Goal: Information Seeking & Learning: Learn about a topic

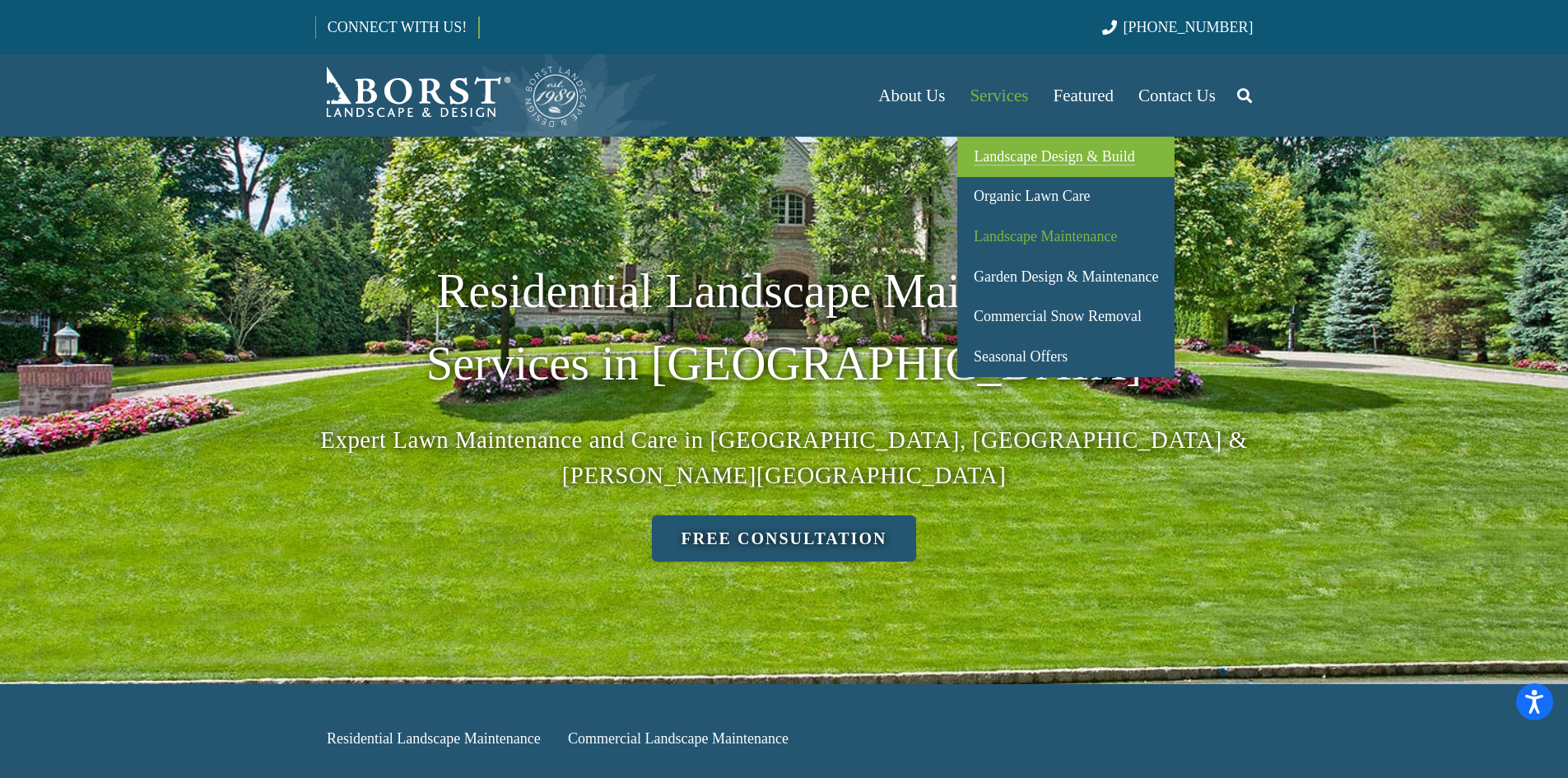
click at [999, 148] on span "Landscape Design & Build" at bounding box center [1054, 157] width 160 height 17
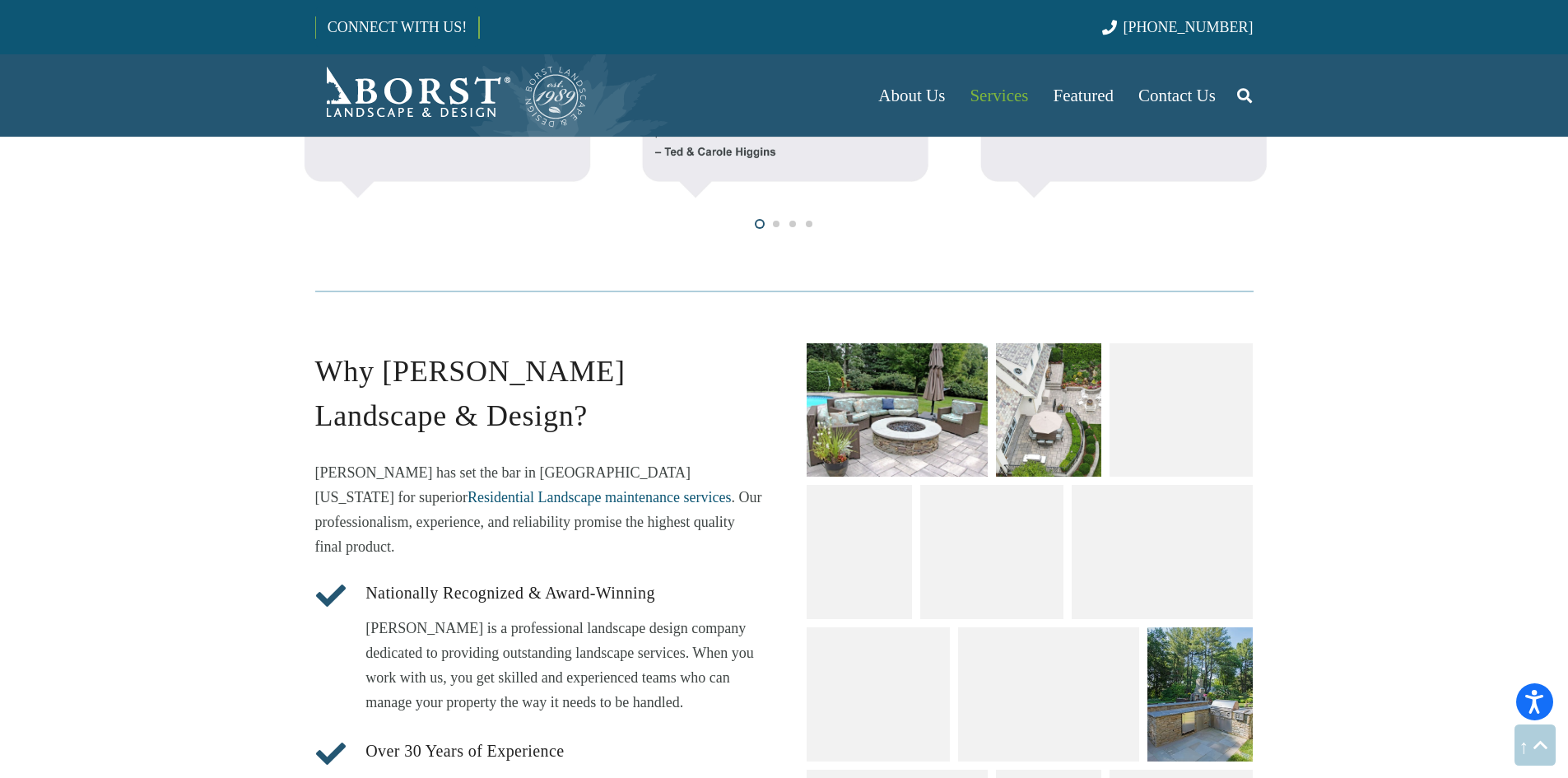
scroll to position [1974, 0]
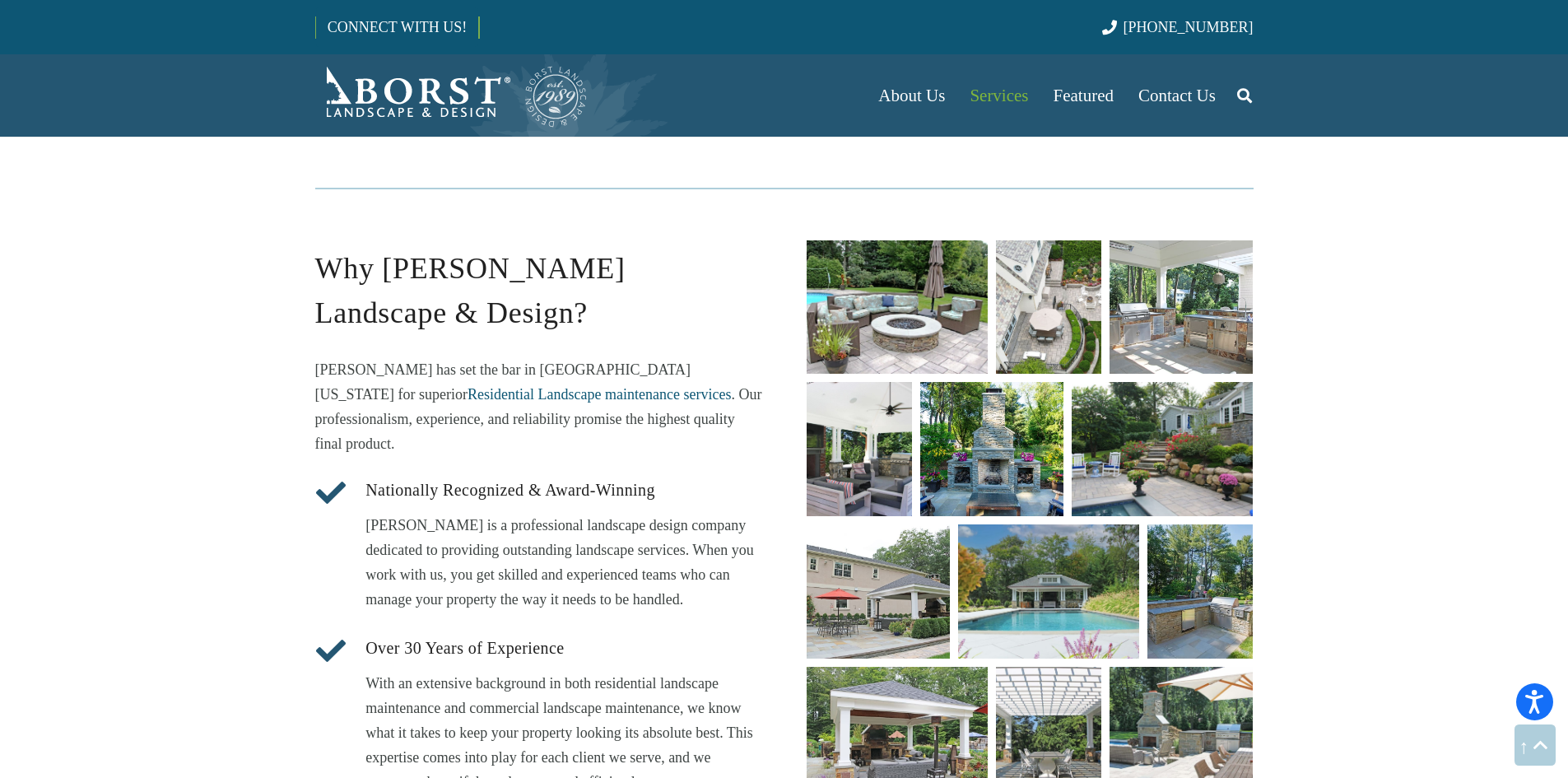
click at [910, 288] on link "unique fire pit designs" at bounding box center [897, 307] width 181 height 134
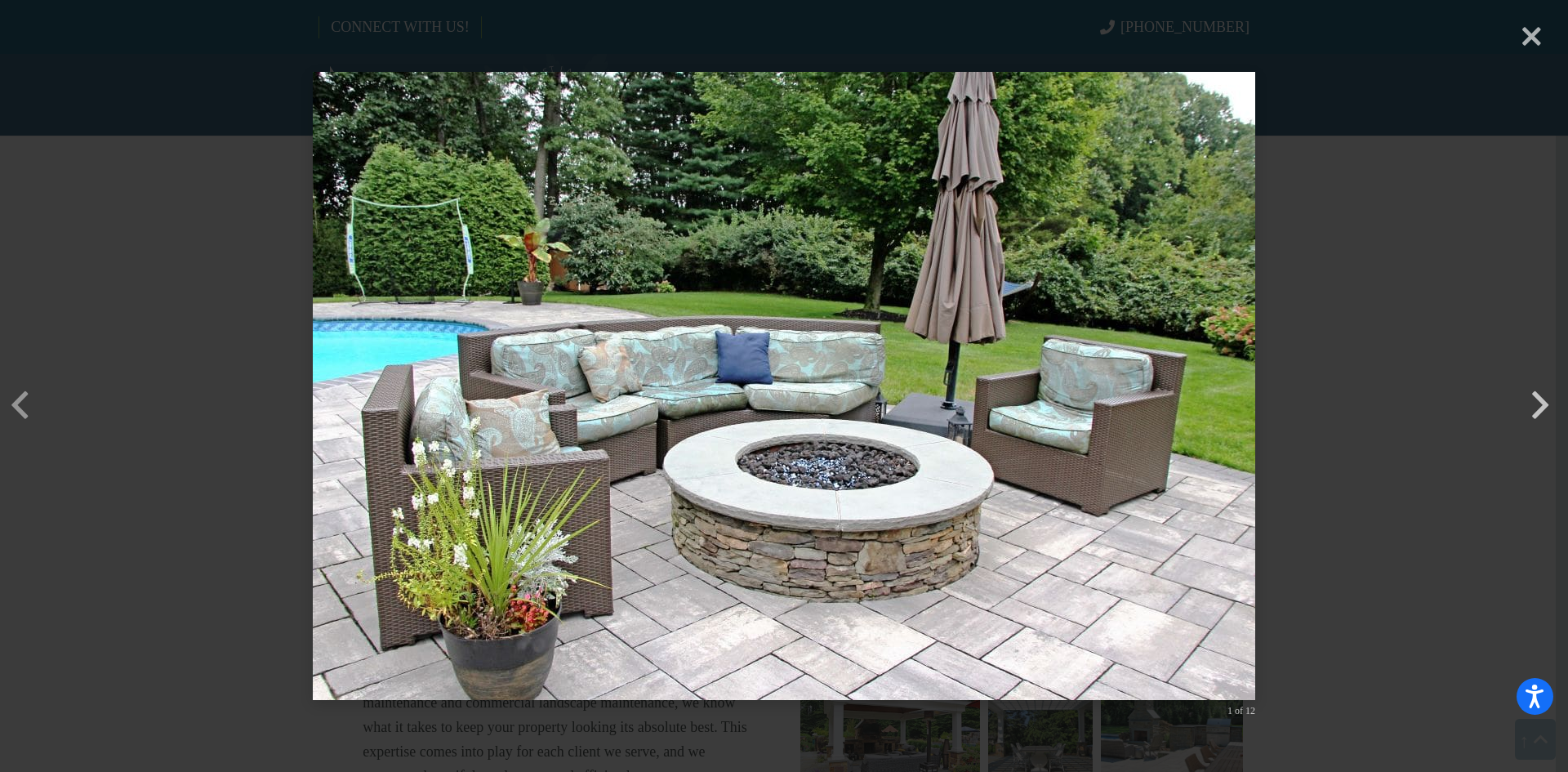
click at [1543, 399] on button "button" at bounding box center [1540, 380] width 39 height 39
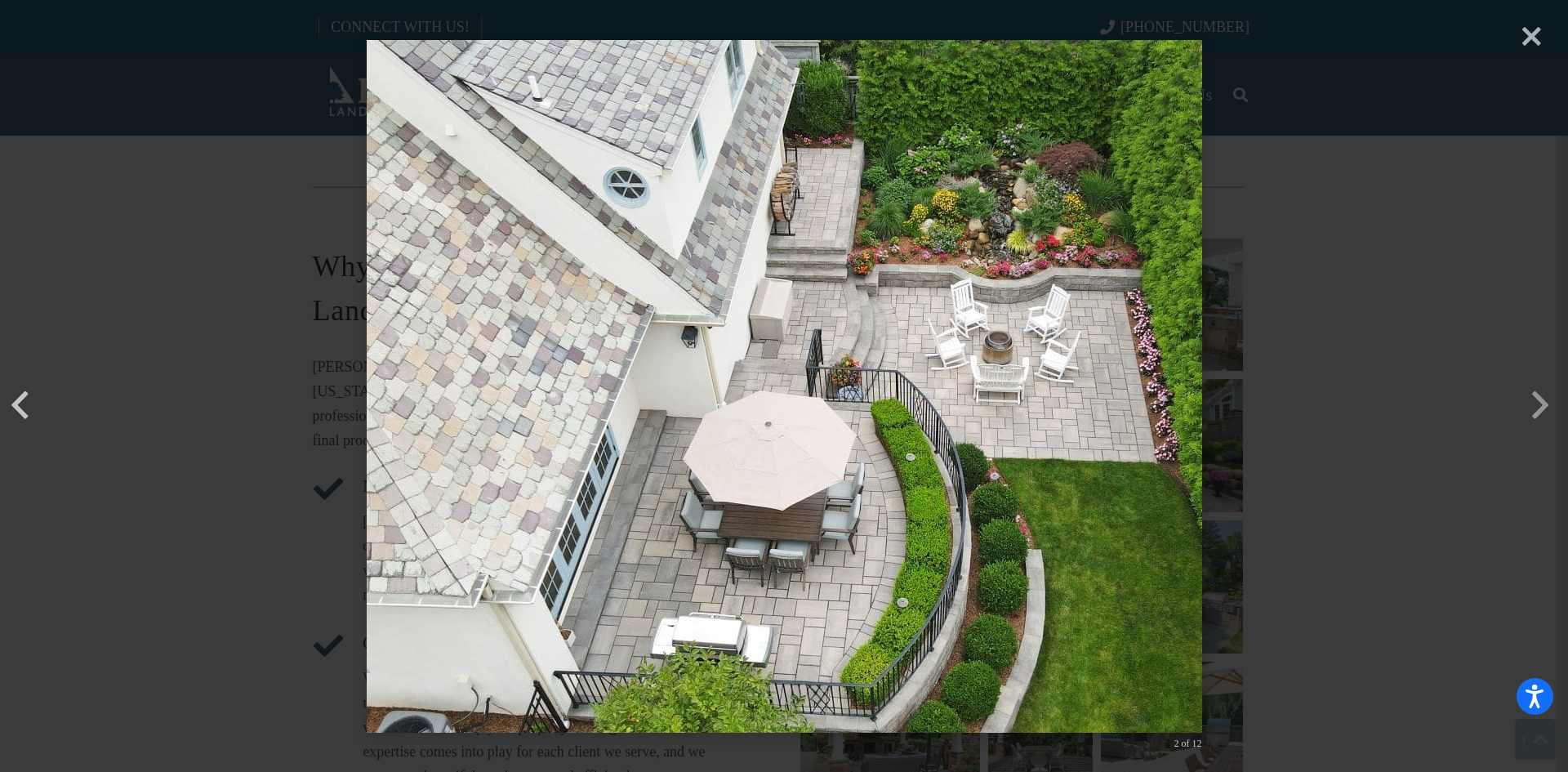
click at [16, 399] on button "button" at bounding box center [19, 380] width 39 height 39
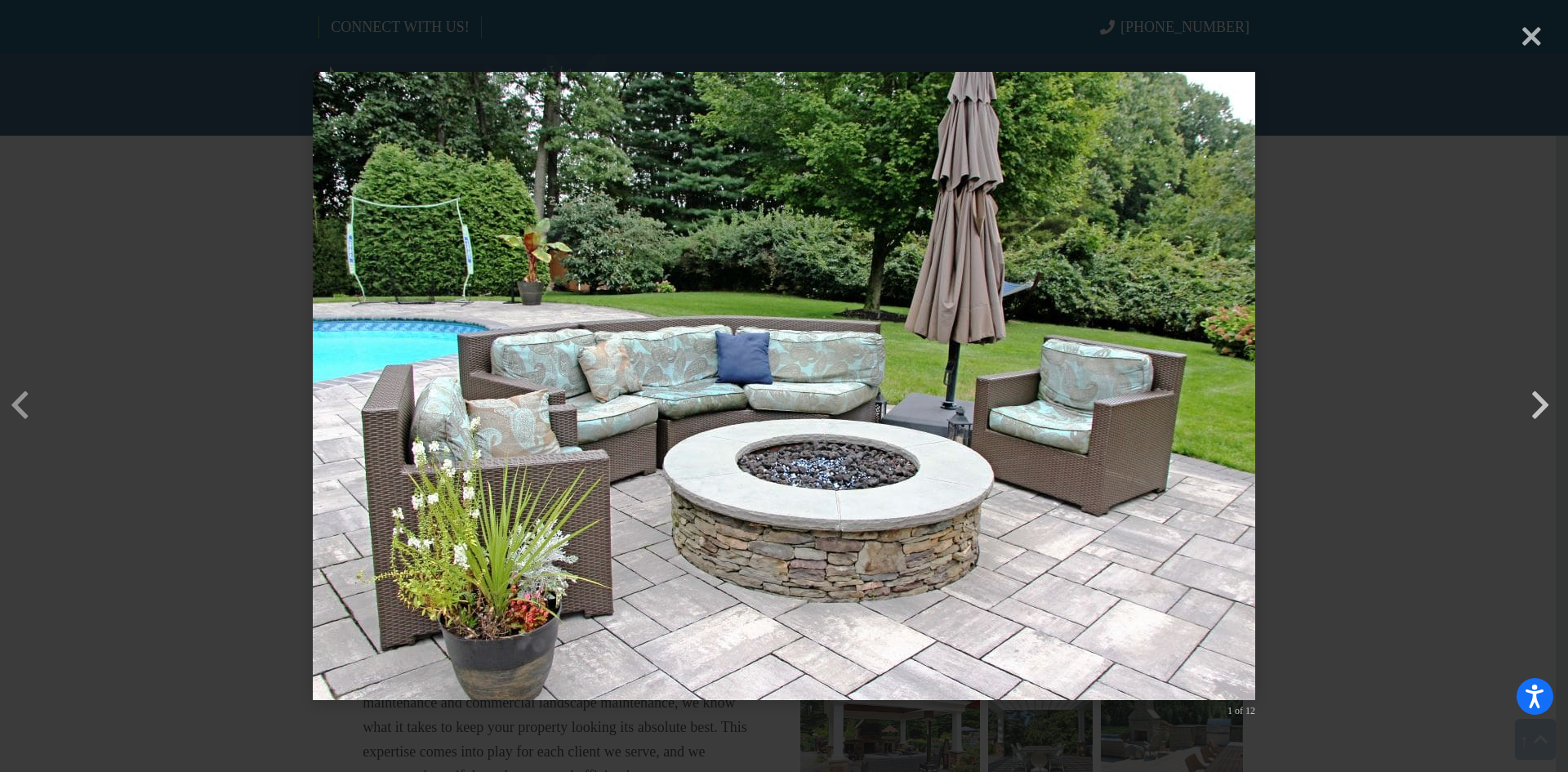
click at [1541, 399] on button "button" at bounding box center [1540, 380] width 39 height 39
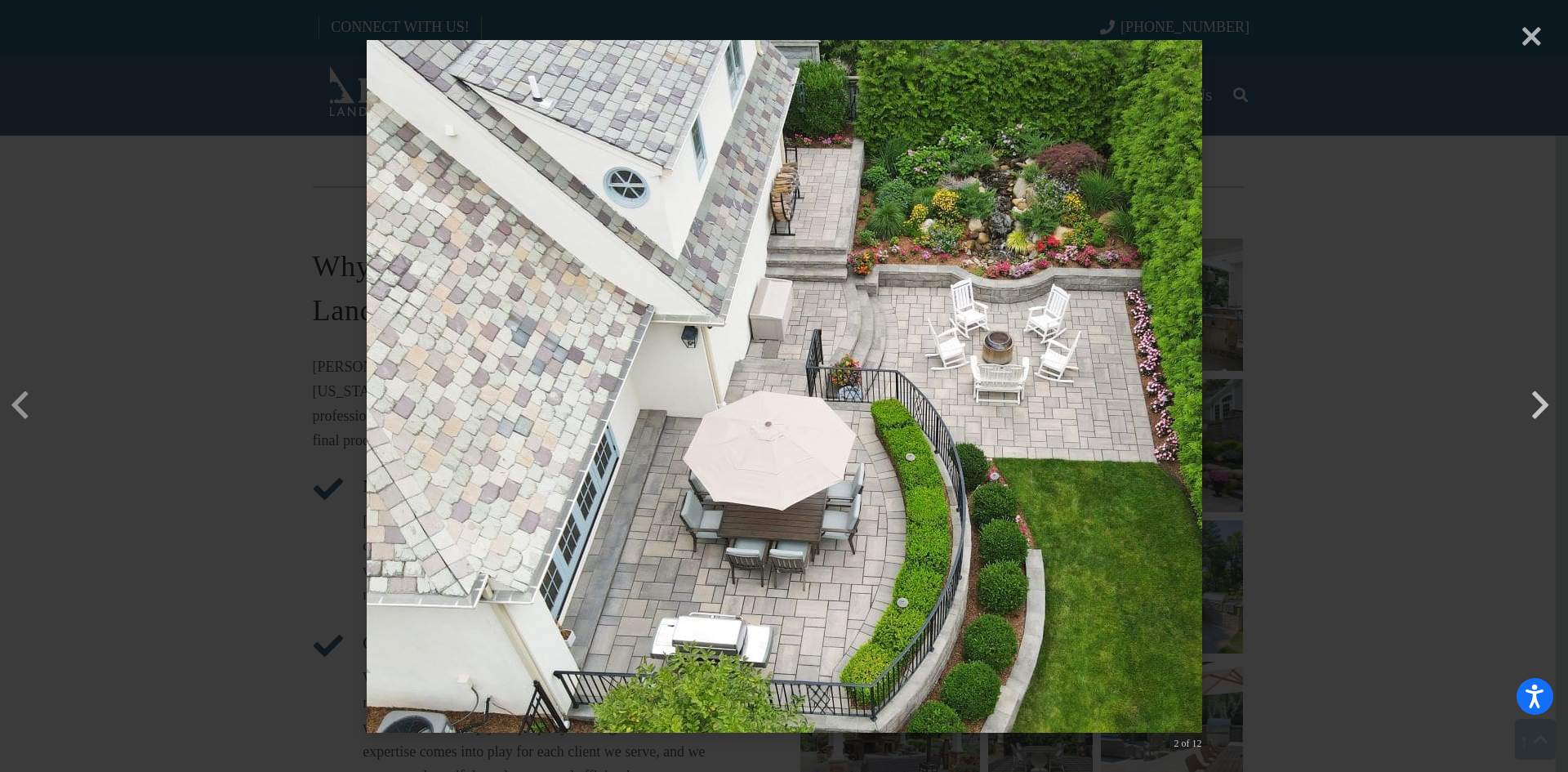
click at [1541, 399] on button "button" at bounding box center [1540, 380] width 39 height 39
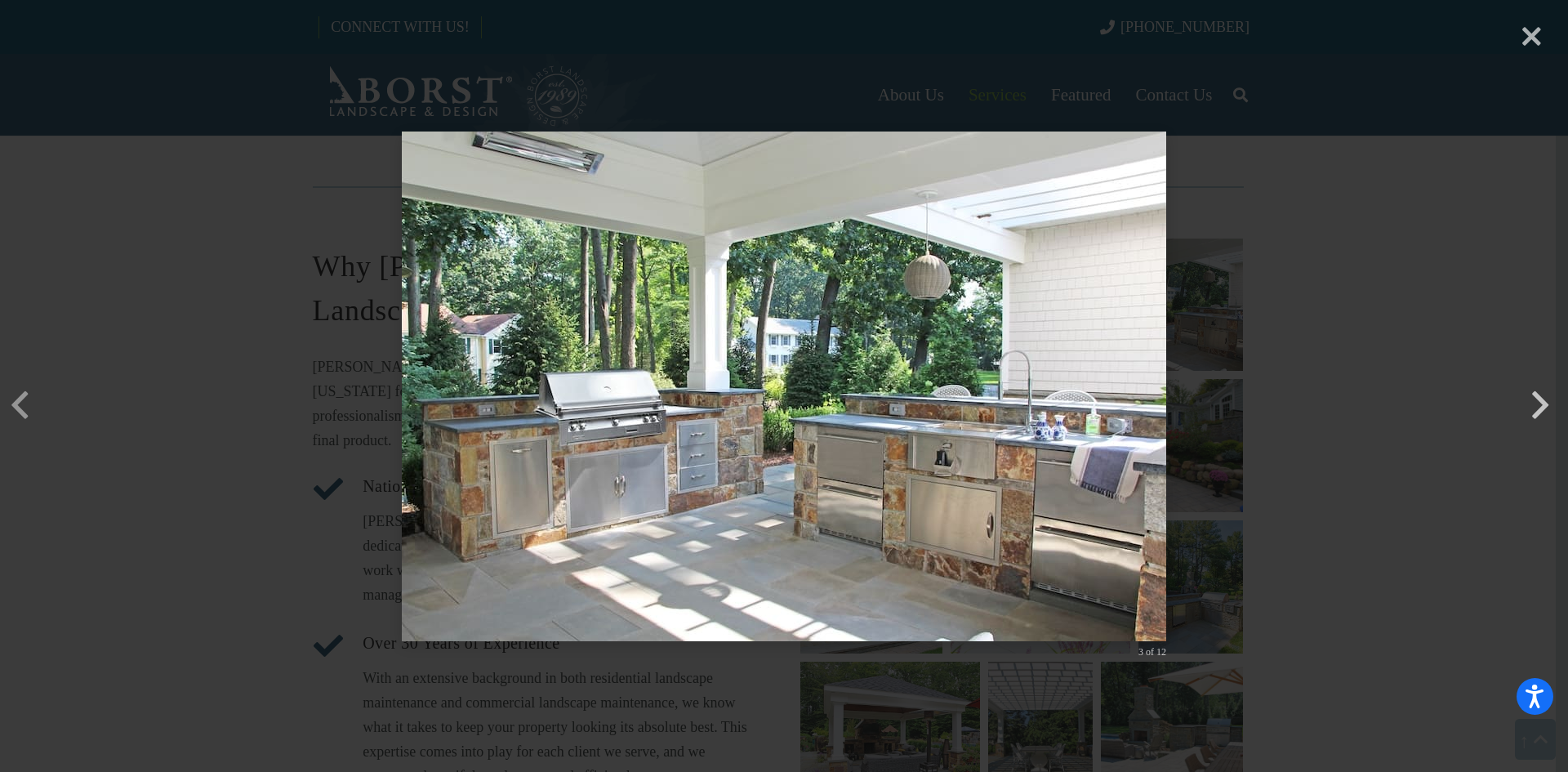
click at [1541, 399] on button "button" at bounding box center [1540, 380] width 39 height 39
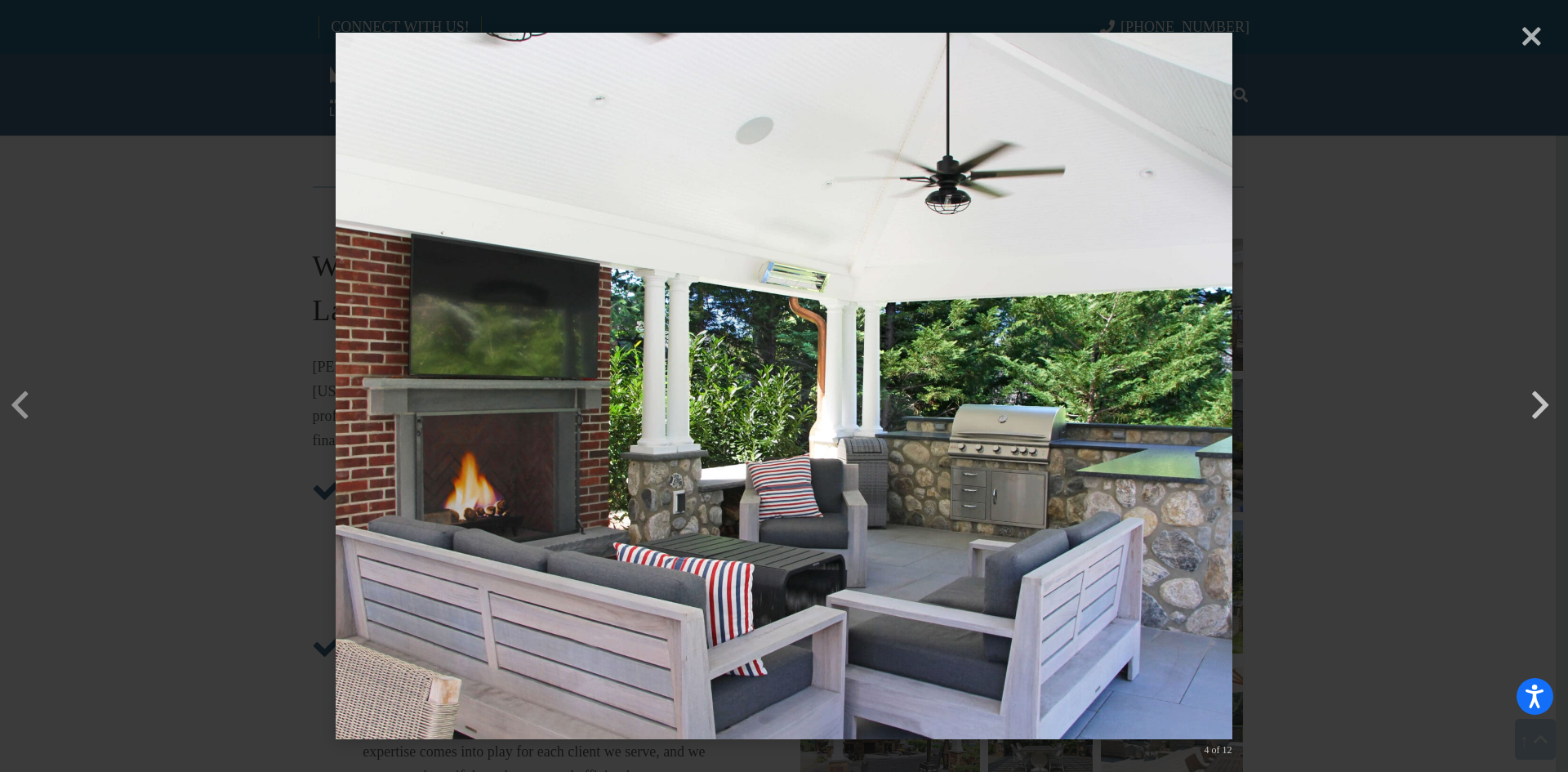
click at [1541, 399] on button "button" at bounding box center [1540, 380] width 39 height 39
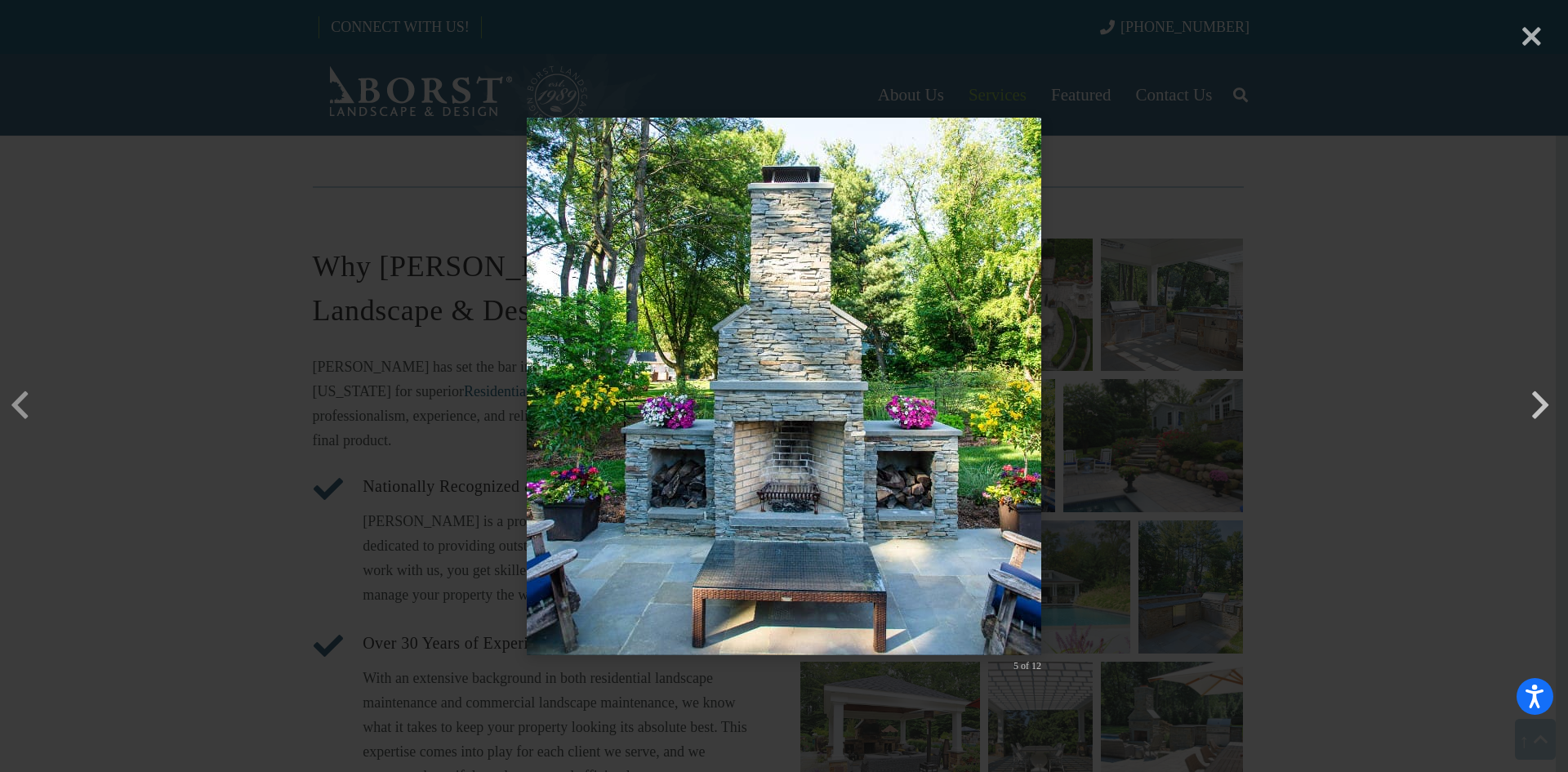
click at [1541, 399] on button "button" at bounding box center [1540, 380] width 39 height 39
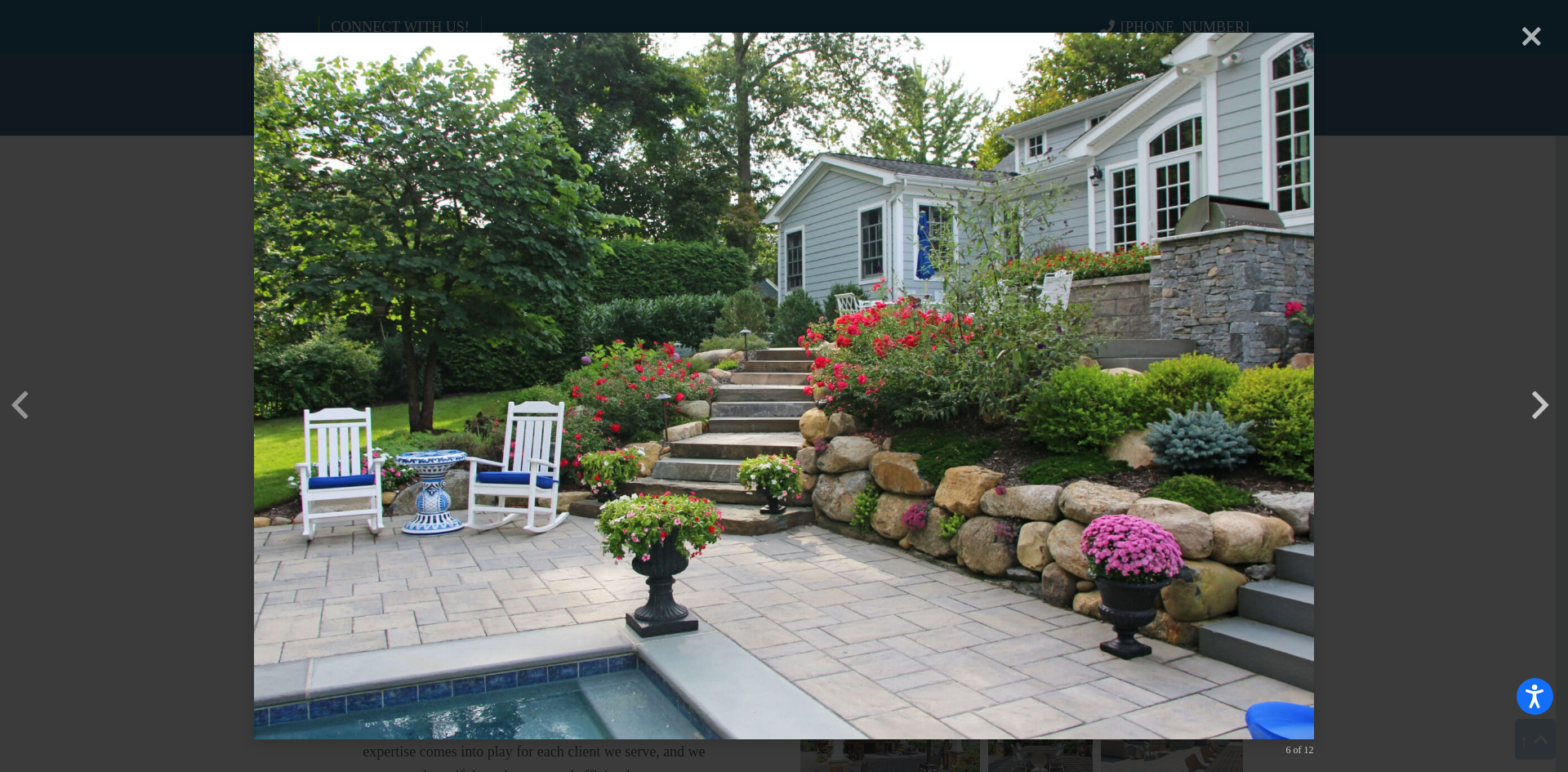
click at [1541, 399] on button "button" at bounding box center [1540, 380] width 39 height 39
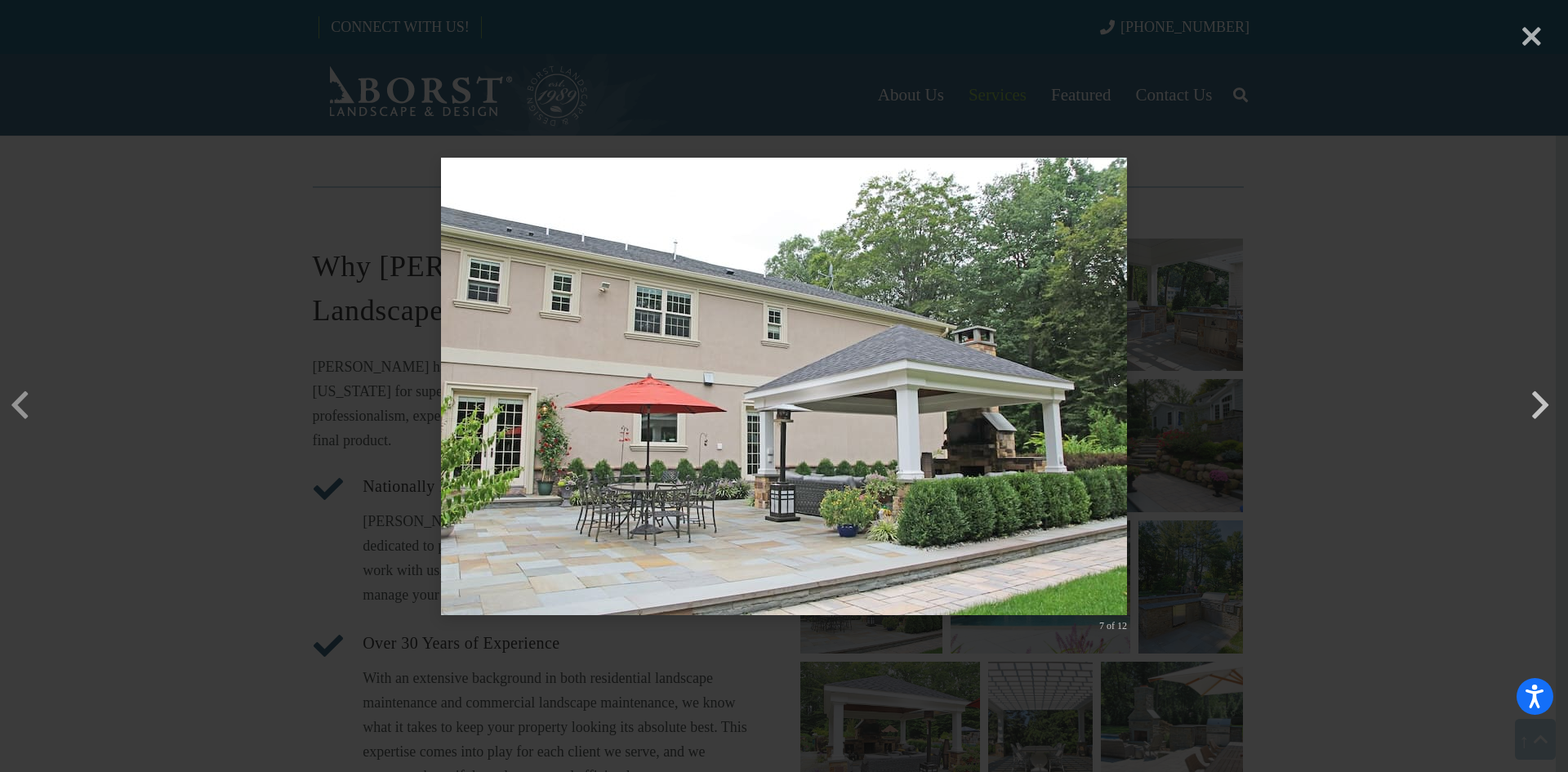
click at [1541, 399] on button "button" at bounding box center [1540, 380] width 39 height 39
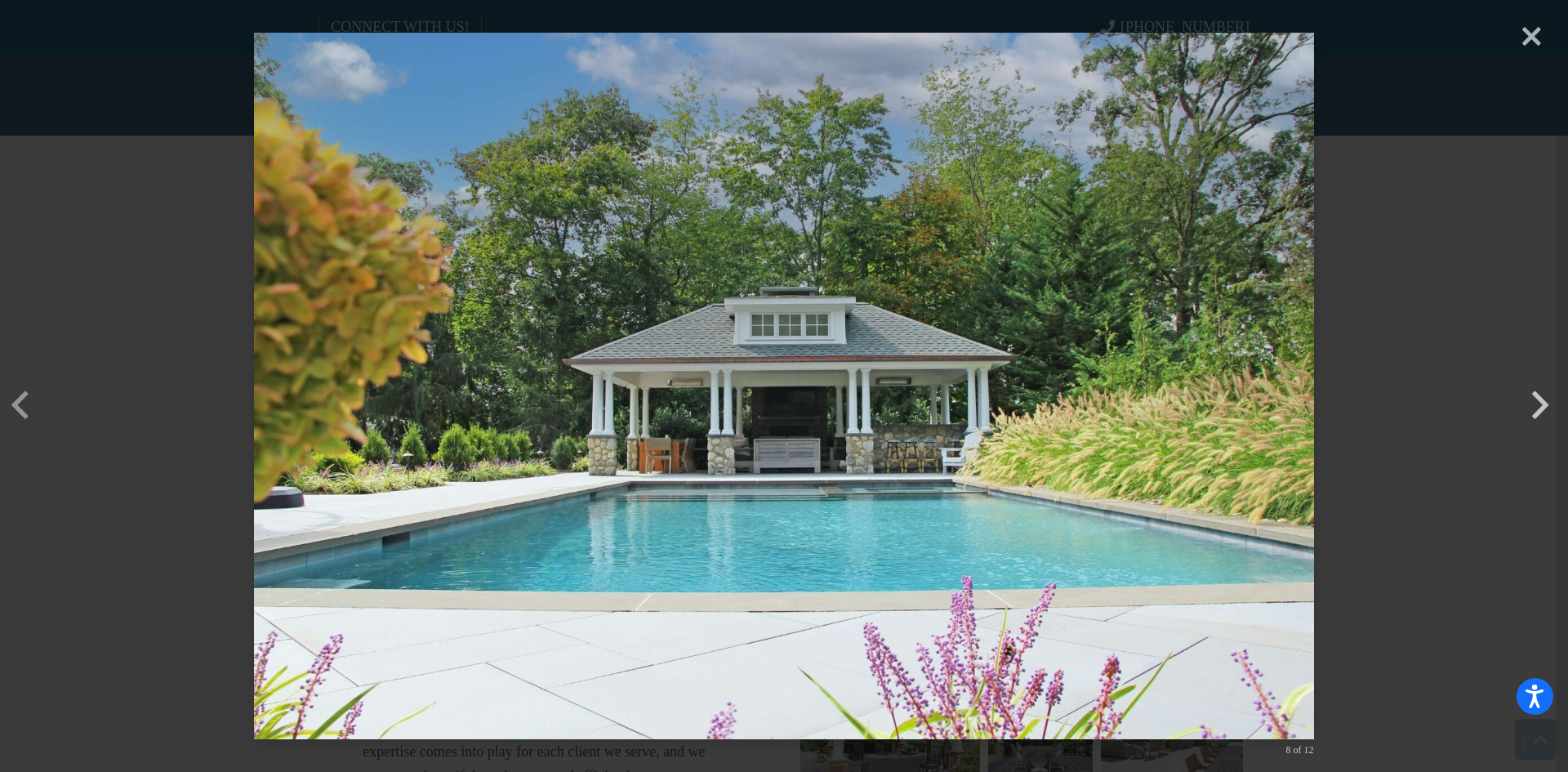
click at [1541, 399] on button "button" at bounding box center [1540, 380] width 39 height 39
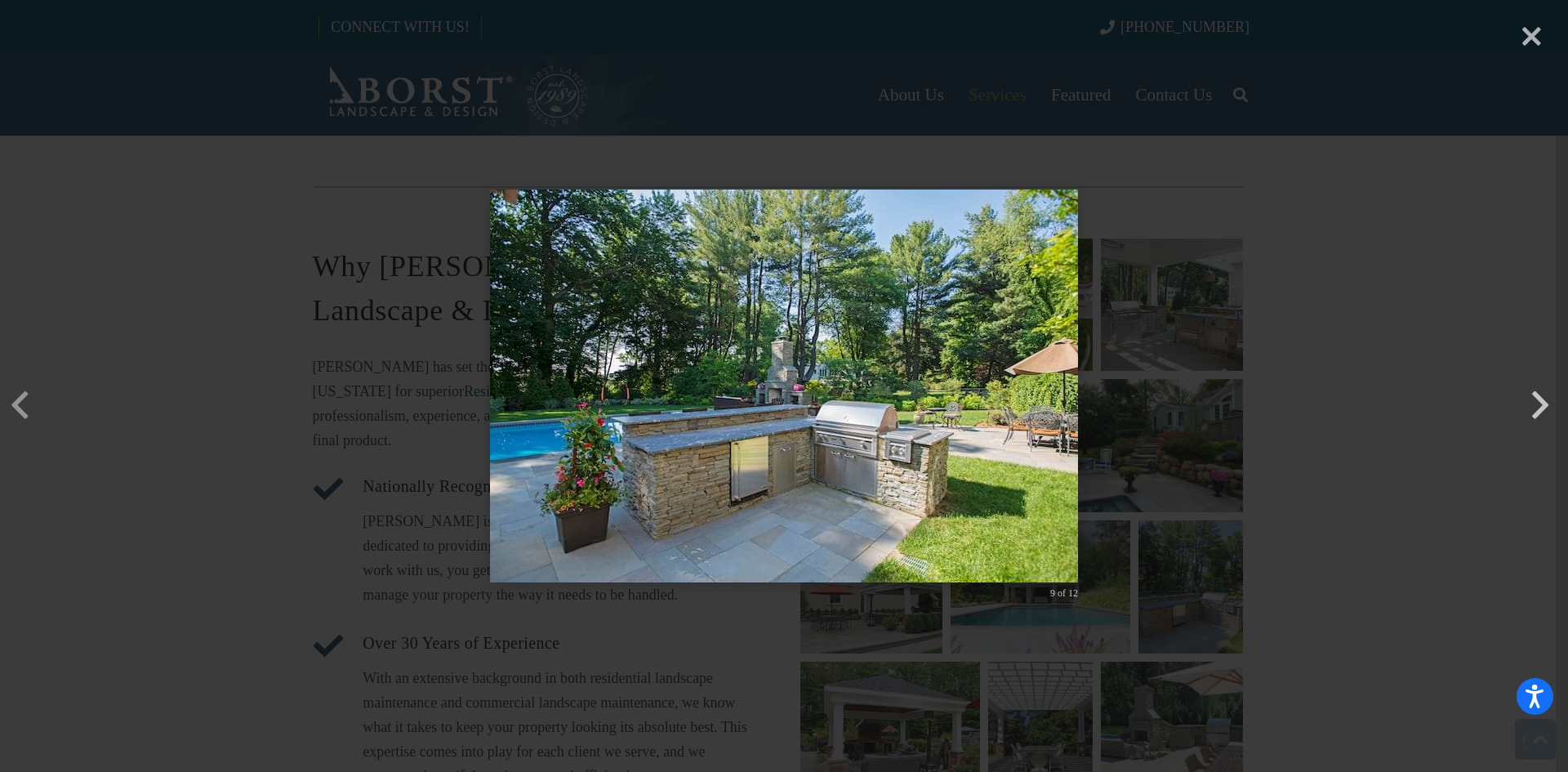
click at [1541, 399] on button "button" at bounding box center [1540, 380] width 39 height 39
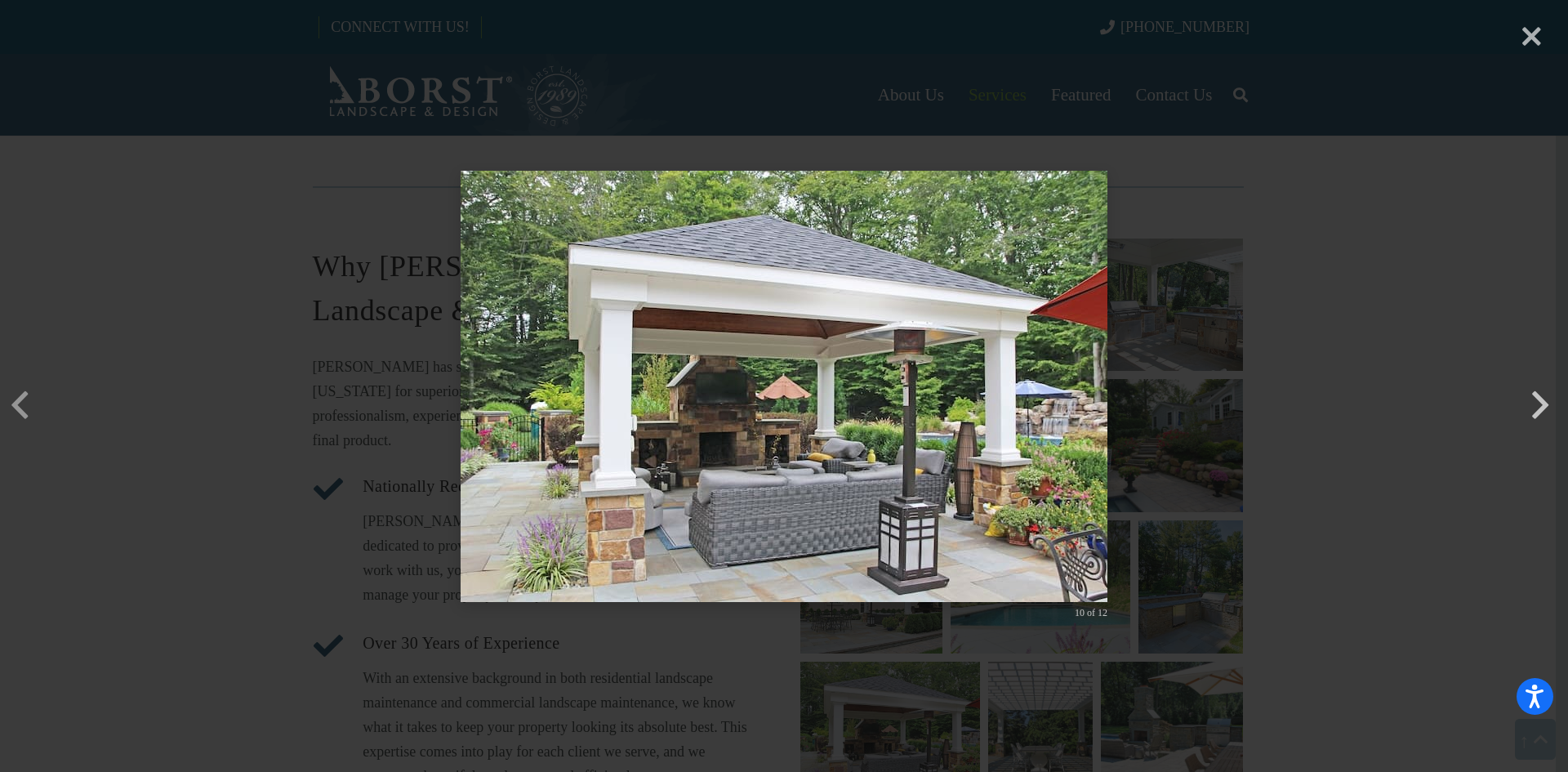
click at [1541, 399] on button "button" at bounding box center [1540, 380] width 39 height 39
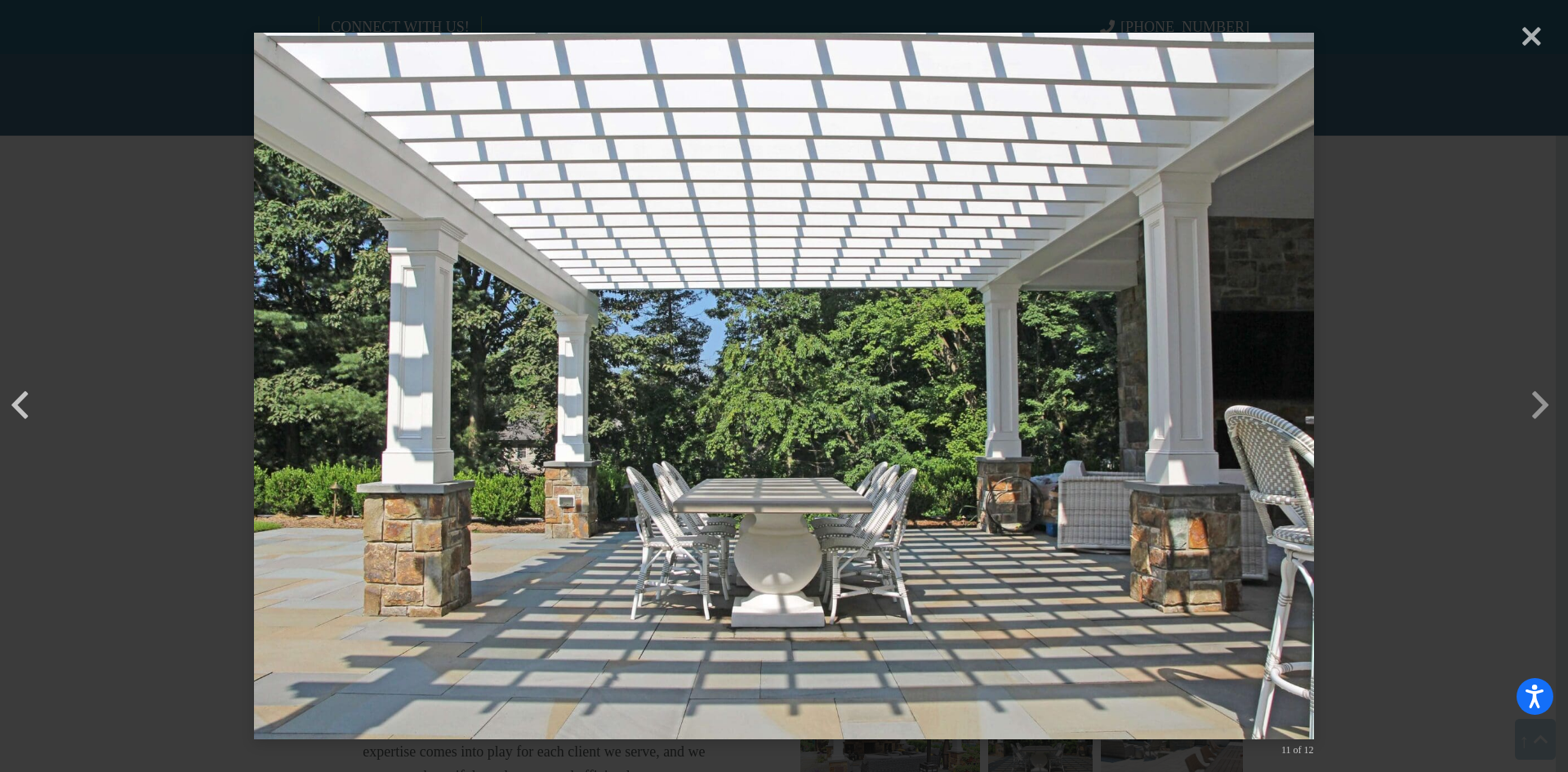
click at [21, 399] on button "button" at bounding box center [19, 380] width 39 height 39
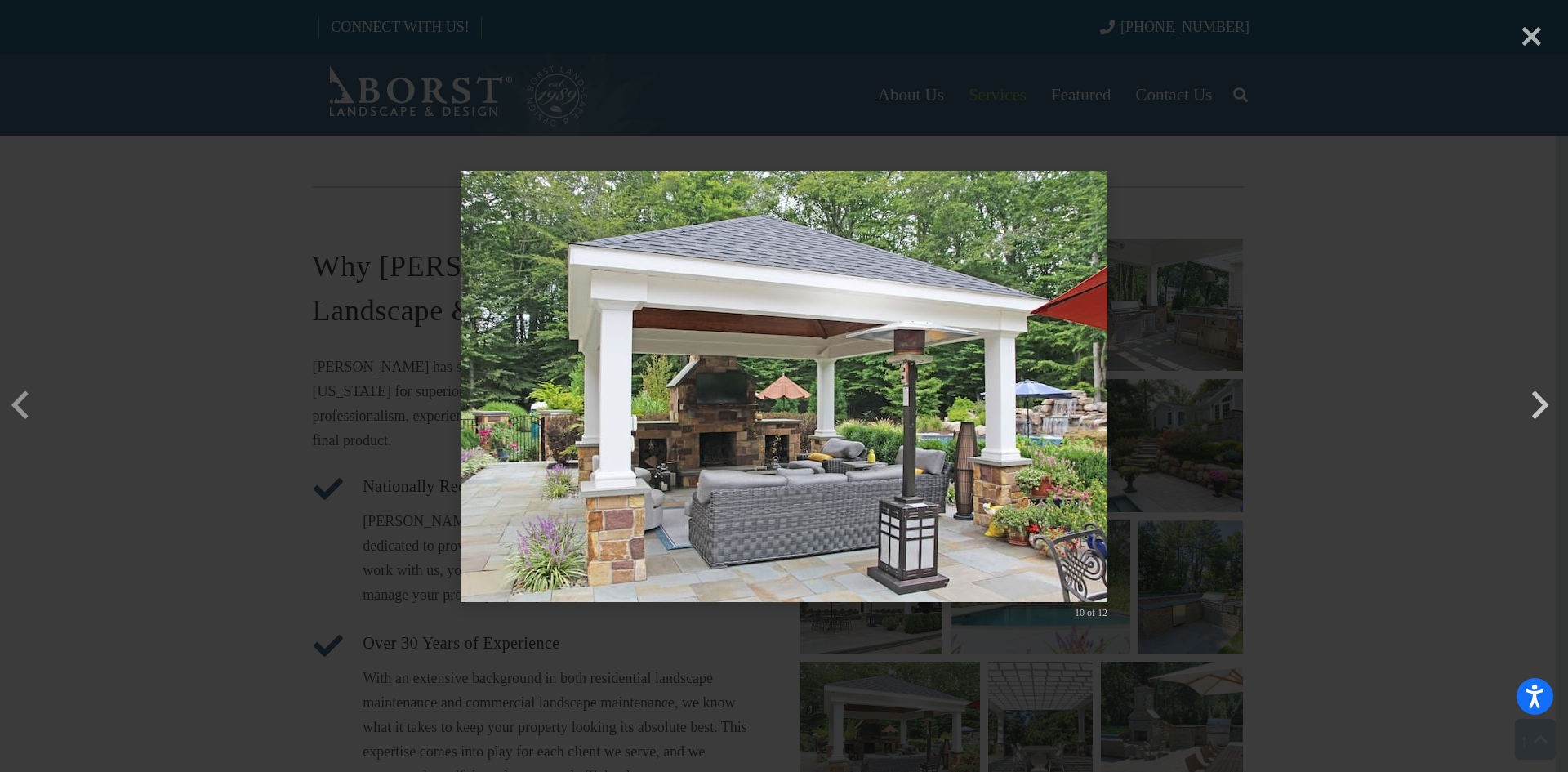
click at [1540, 399] on button "button" at bounding box center [1540, 380] width 39 height 39
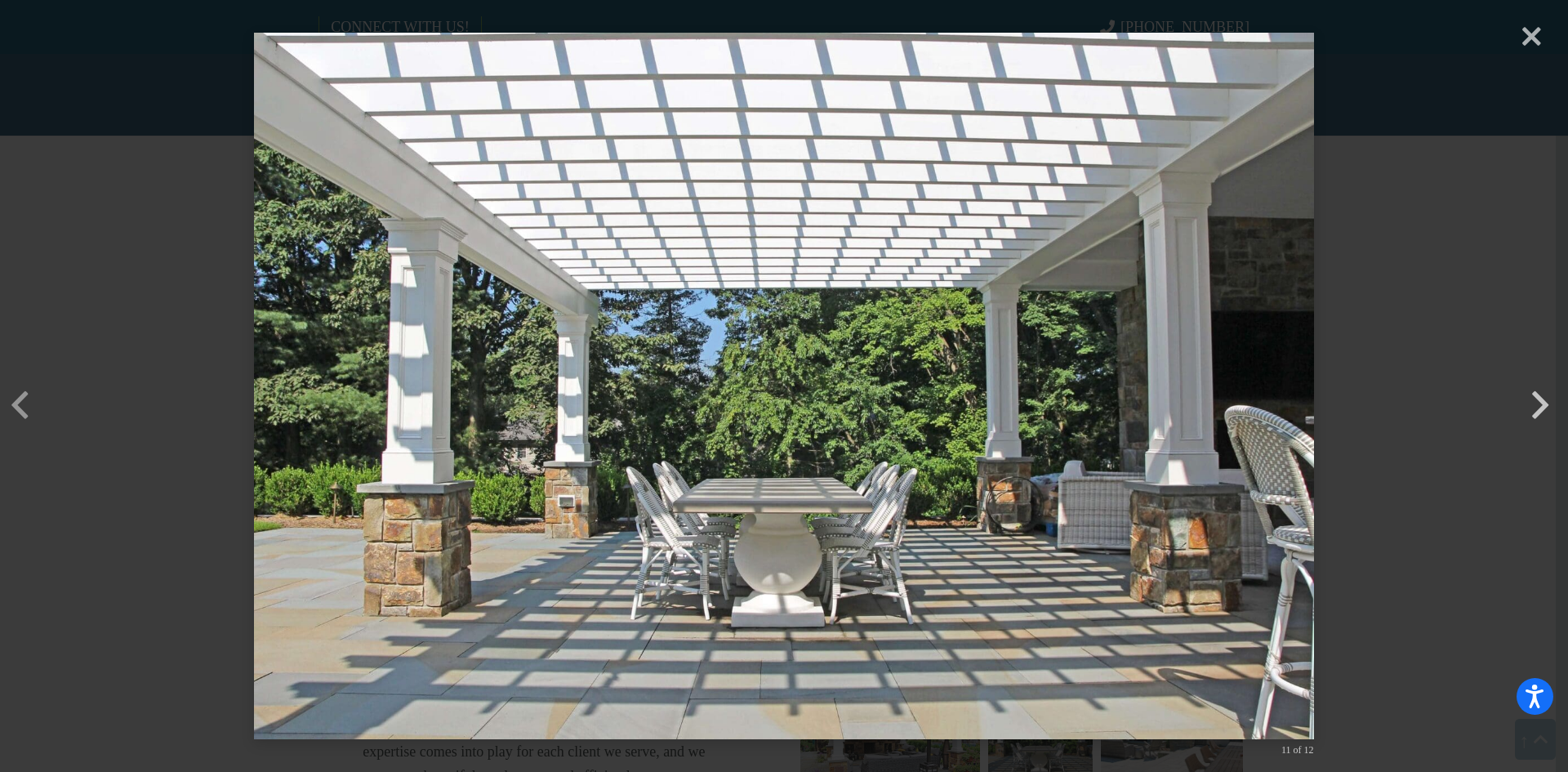
click at [1540, 399] on button "button" at bounding box center [1540, 380] width 39 height 39
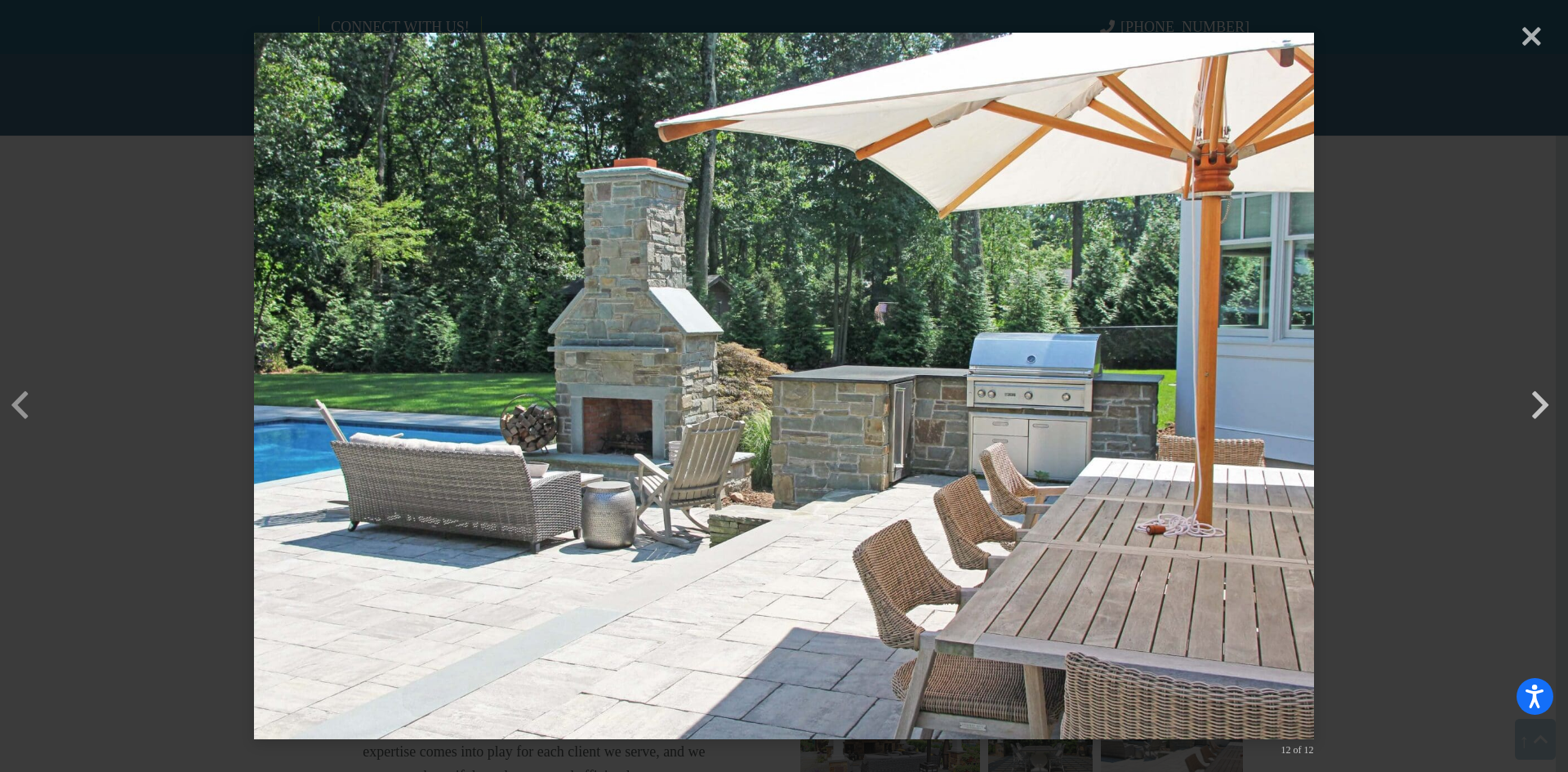
click at [1540, 399] on button "button" at bounding box center [1540, 380] width 39 height 39
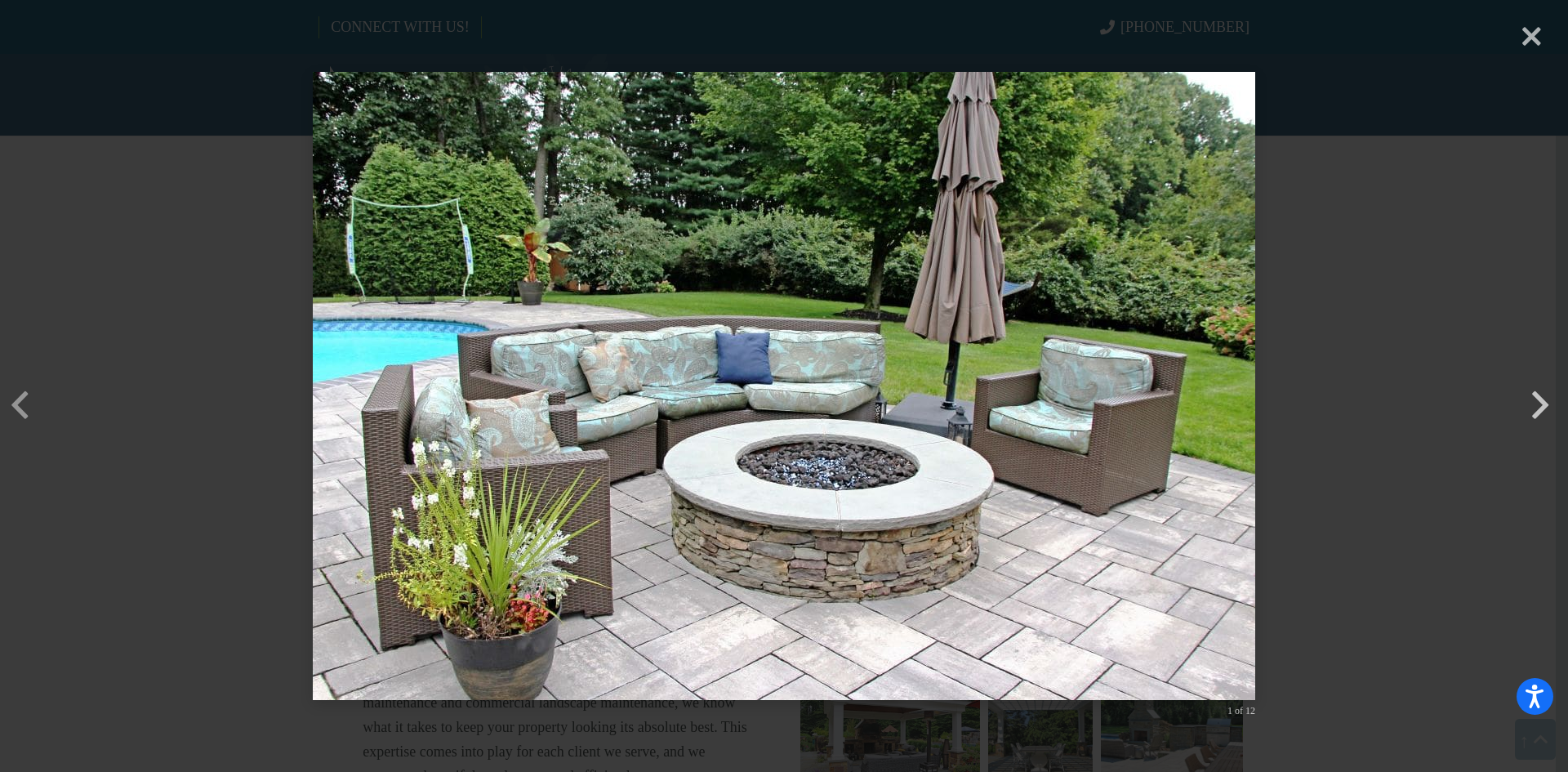
click at [1540, 399] on button "button" at bounding box center [1540, 380] width 39 height 39
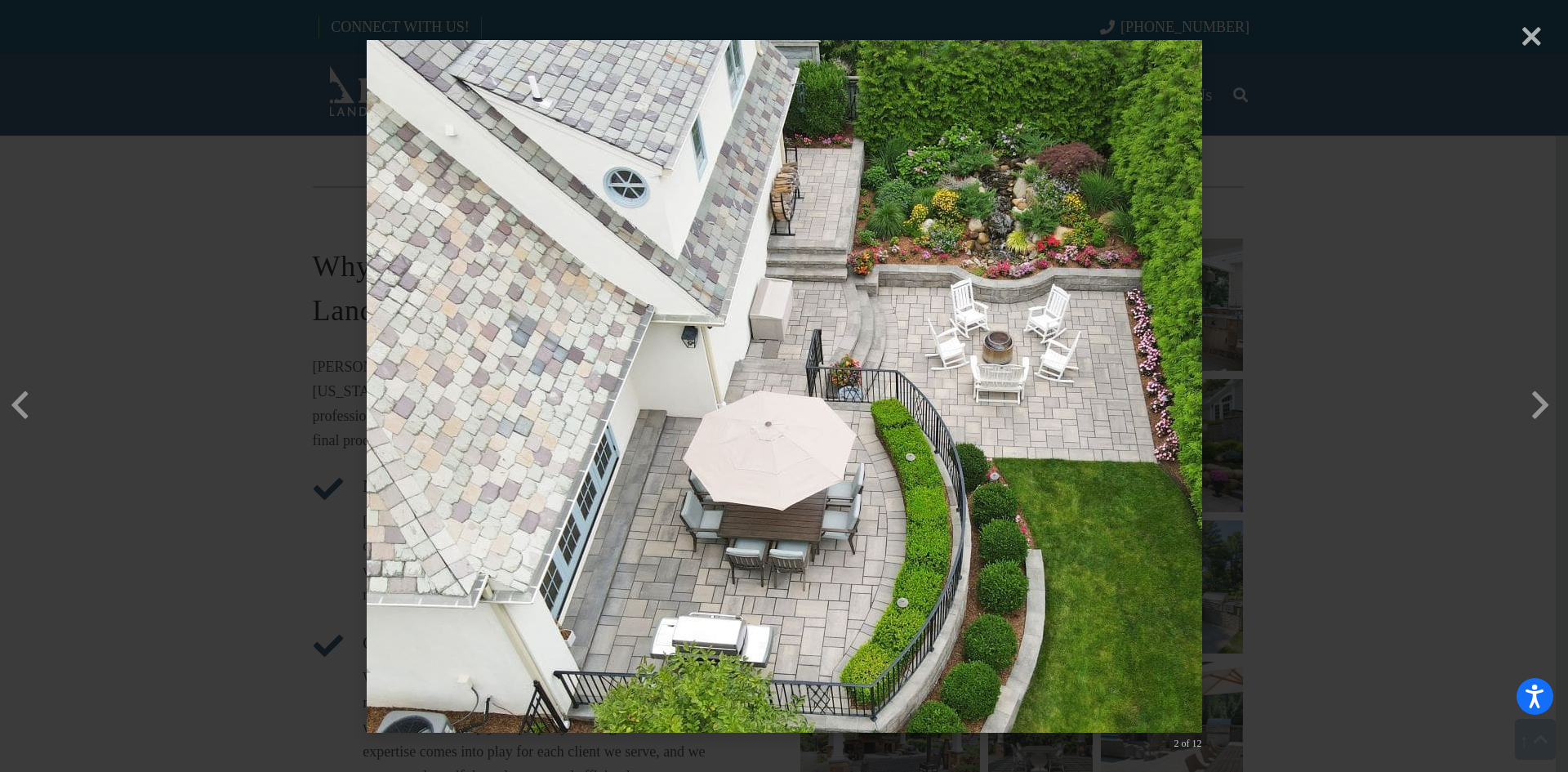
click at [1528, 41] on div "× 2 of 12 Loading..." at bounding box center [784, 386] width 1568 height 772
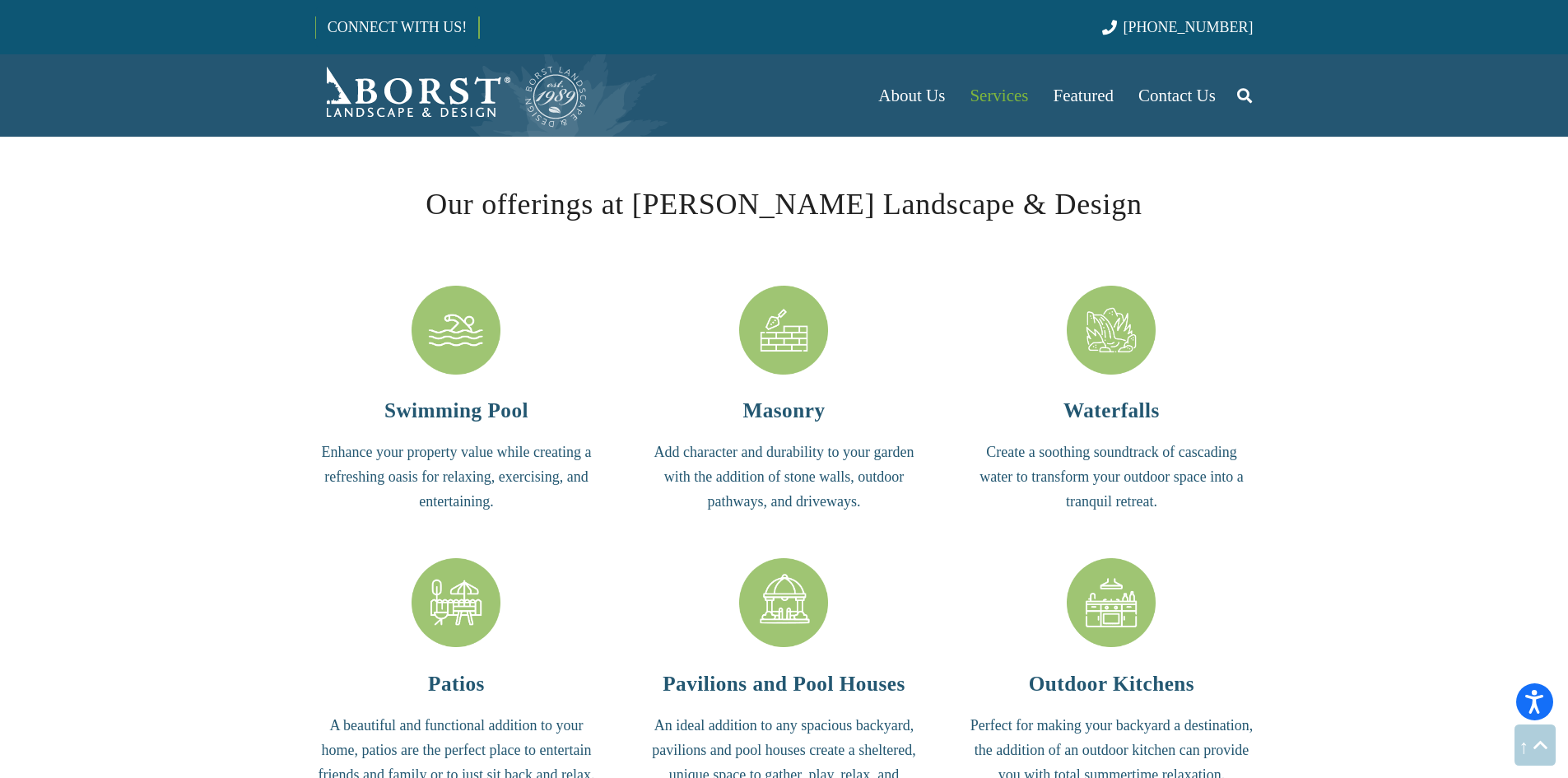
scroll to position [3703, 0]
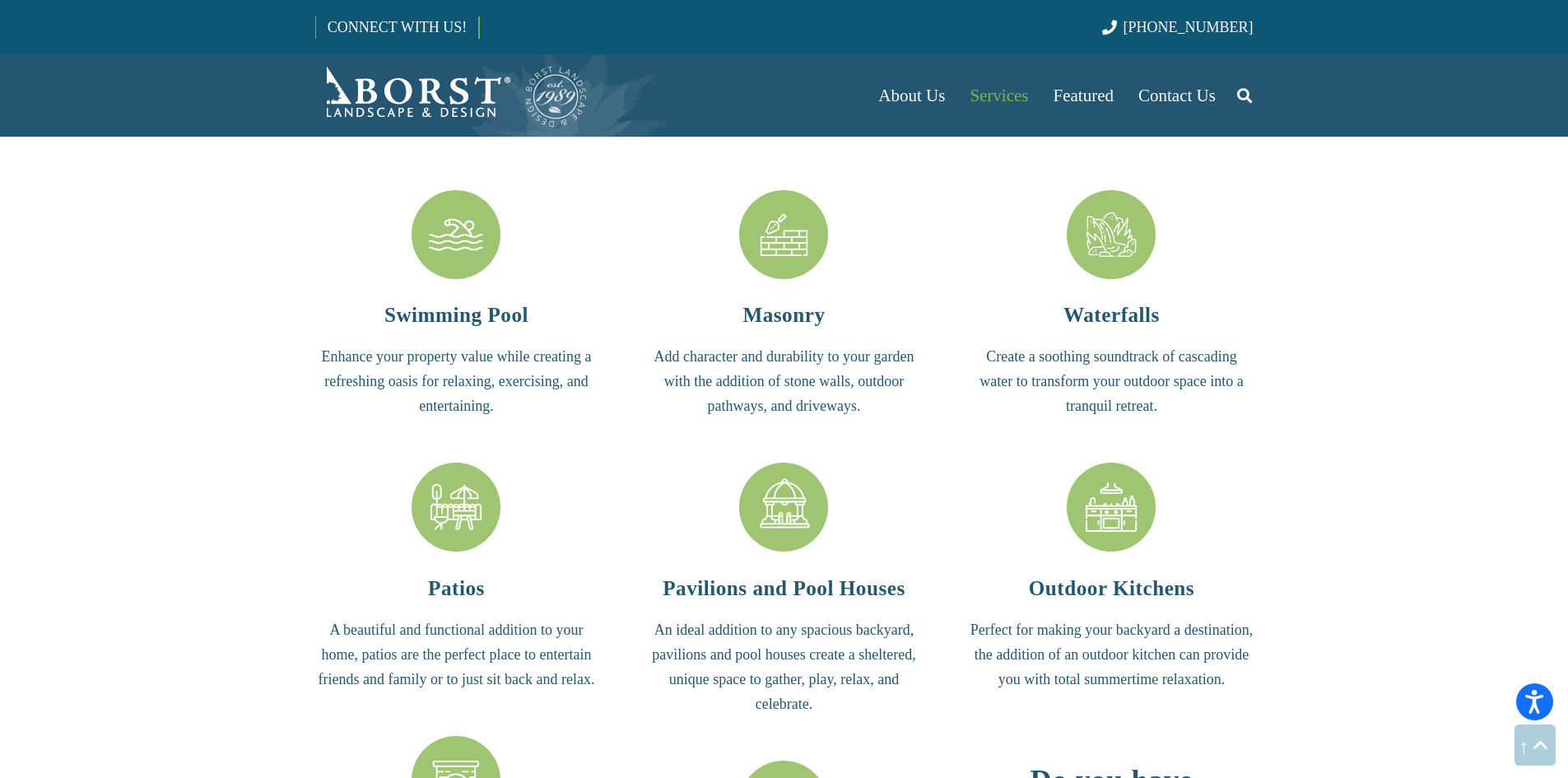
click at [1102, 231] on img "Waterfalls" at bounding box center [1111, 234] width 89 height 88
